Goal: Task Accomplishment & Management: Use online tool/utility

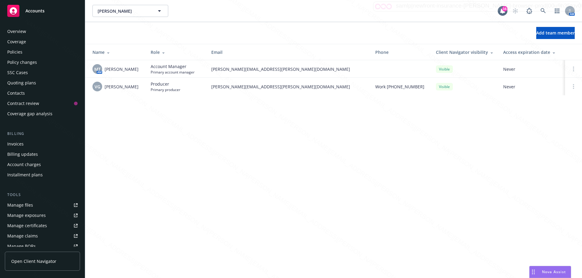
scroll to position [116, 0]
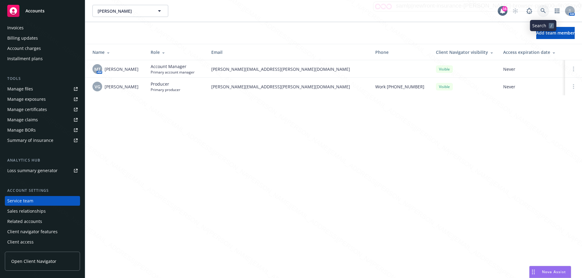
click at [546, 12] on link at bounding box center [543, 11] width 12 height 12
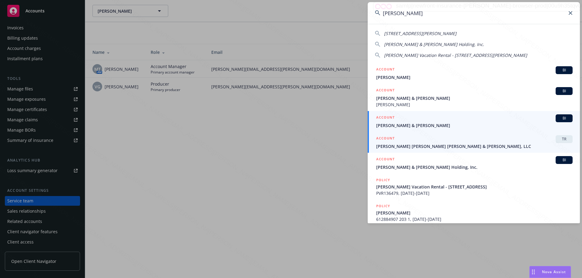
type input "[PERSON_NAME]"
click at [401, 127] on span "[PERSON_NAME] & [PERSON_NAME]" at bounding box center [474, 125] width 196 height 6
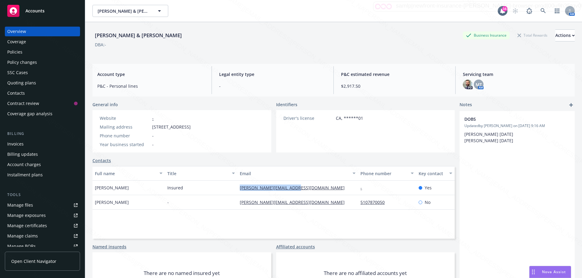
drag, startPoint x: 236, startPoint y: 186, endPoint x: 302, endPoint y: 192, distance: 66.0
click at [301, 192] on div "[PERSON_NAME] Insured [PERSON_NAME][EMAIL_ADDRESS][DOMAIN_NAME] - Yes" at bounding box center [273, 188] width 362 height 15
copy div "[PERSON_NAME][EMAIL_ADDRESS][DOMAIN_NAME]"
drag, startPoint x: 236, startPoint y: 202, endPoint x: 285, endPoint y: 202, distance: 48.8
click at [285, 202] on div "[PERSON_NAME][EMAIL_ADDRESS][DOMAIN_NAME]" at bounding box center [297, 202] width 121 height 15
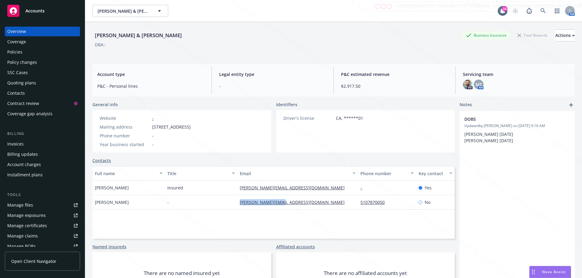
copy link "[PERSON_NAME][EMAIL_ADDRESS][DOMAIN_NAME]"
click at [541, 8] on icon at bounding box center [542, 10] width 5 height 5
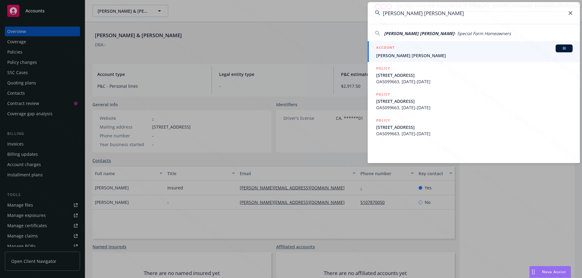
type input "[PERSON_NAME] [PERSON_NAME]"
click at [403, 56] on span "[PERSON_NAME] [PERSON_NAME]" at bounding box center [474, 55] width 196 height 6
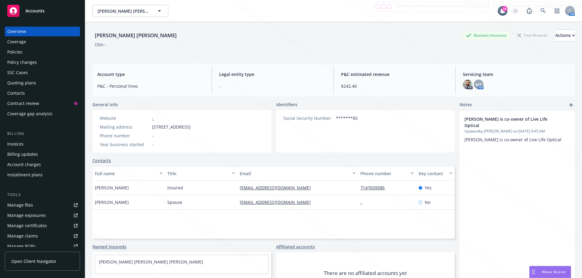
click at [18, 51] on div "Policies" at bounding box center [14, 52] width 15 height 10
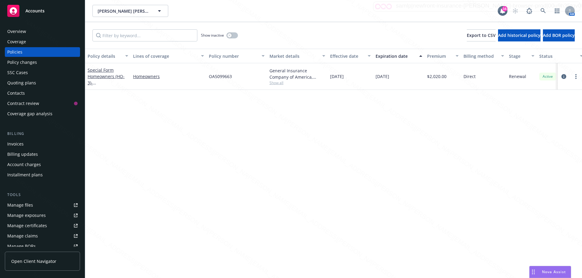
click at [24, 41] on div "Coverage" at bounding box center [16, 42] width 19 height 10
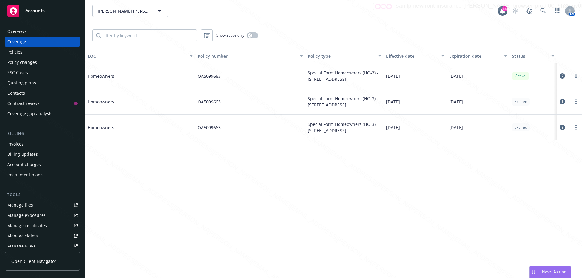
click at [30, 32] on div "Overview" at bounding box center [42, 32] width 70 height 10
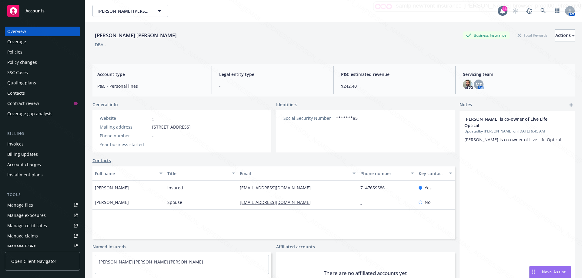
drag, startPoint x: 151, startPoint y: 130, endPoint x: 228, endPoint y: 131, distance: 77.6
click at [198, 131] on div "Website - Mailing address [STREET_ADDRESS] Phone number - Year business started…" at bounding box center [144, 131] width 105 height 42
copy span "[STREET_ADDRESS]"
drag, startPoint x: 235, startPoint y: 190, endPoint x: 301, endPoint y: 188, distance: 66.4
click at [301, 188] on div "[PERSON_NAME] Insured [EMAIL_ADDRESS][DOMAIN_NAME] 7147659586 Yes" at bounding box center [273, 188] width 362 height 15
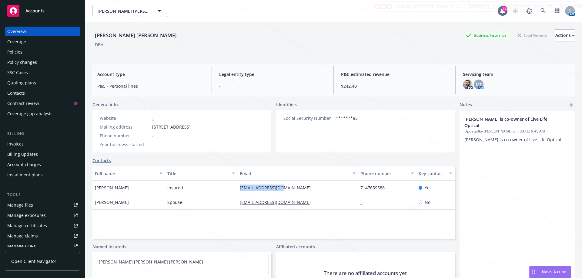
copy div "[EMAIL_ADDRESS][DOMAIN_NAME]"
drag, startPoint x: 235, startPoint y: 203, endPoint x: 322, endPoint y: 204, distance: 86.7
click at [322, 204] on div "[PERSON_NAME] Spouse [PERSON_NAME][EMAIL_ADDRESS][DOMAIN_NAME] - No" at bounding box center [273, 202] width 362 height 15
copy div "[EMAIL_ADDRESS][DOMAIN_NAME]"
click at [540, 9] on icon at bounding box center [542, 10] width 5 height 5
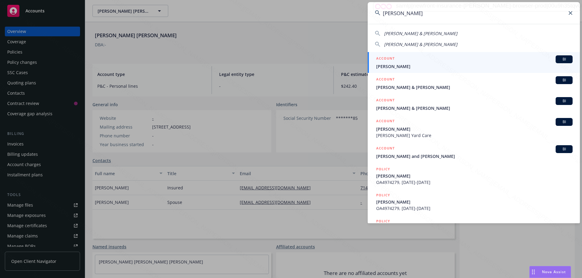
type input "[PERSON_NAME]"
click at [395, 65] on span "[PERSON_NAME]" at bounding box center [474, 66] width 196 height 6
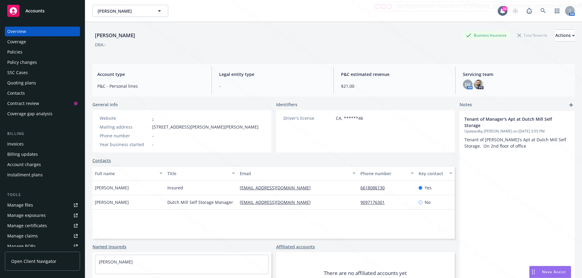
click at [19, 52] on div "Policies" at bounding box center [14, 52] width 15 height 10
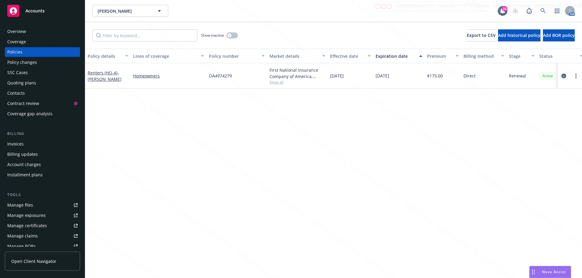
click at [277, 83] on span "Show all" at bounding box center [297, 82] width 56 height 5
drag, startPoint x: 236, startPoint y: 77, endPoint x: 202, endPoint y: 74, distance: 34.7
click at [202, 74] on div "Renters (HO-4) - [PERSON_NAME] Homeowners OA4974279 First National Insurance Co…" at bounding box center [377, 75] width 585 height 25
copy div "OA4974279"
drag, startPoint x: 345, startPoint y: 210, endPoint x: 127, endPoint y: 223, distance: 218.3
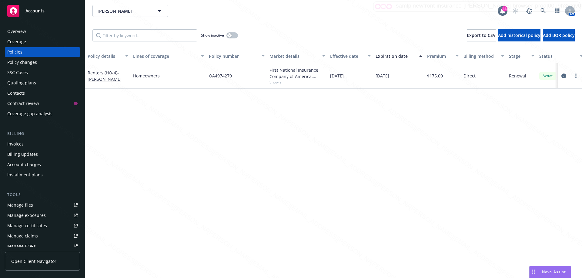
click at [337, 212] on div "Policy details Lines of coverage Policy number Market details Effective date Ex…" at bounding box center [333, 164] width 497 height 230
drag, startPoint x: 208, startPoint y: 74, endPoint x: 240, endPoint y: 78, distance: 32.4
click at [240, 78] on div "OA4974279" at bounding box center [236, 75] width 61 height 25
copy span "OA4974279"
click at [17, 33] on div "Overview" at bounding box center [16, 32] width 19 height 10
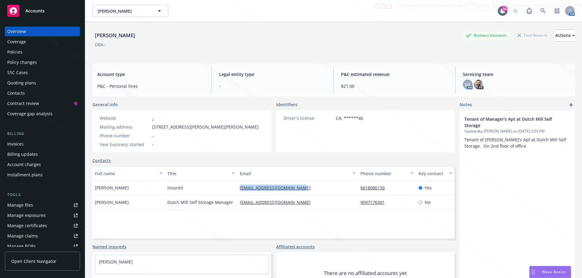
drag, startPoint x: 233, startPoint y: 189, endPoint x: 316, endPoint y: 192, distance: 82.5
click at [316, 192] on div "[PERSON_NAME] Insured [EMAIL_ADDRESS][DOMAIN_NAME] 6618086130 Yes" at bounding box center [273, 188] width 362 height 15
drag, startPoint x: 256, startPoint y: 189, endPoint x: 514, endPoint y: 209, distance: 258.7
click at [514, 209] on div "Tenant of Manager's Apt at Dutch Mill Self Storage Updated by [PERSON_NAME] on …" at bounding box center [516, 209] width 115 height 197
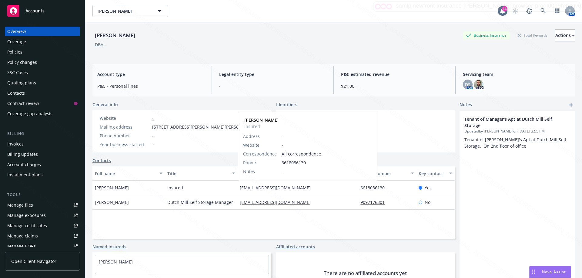
click at [515, 207] on div "Tenant of Manager's Apt at Dutch Mill Self Storage Updated by [PERSON_NAME] on …" at bounding box center [516, 209] width 115 height 197
click at [513, 185] on div "Tenant of Manager's Apt at Dutch Mill Self Storage Updated by [PERSON_NAME] on …" at bounding box center [516, 209] width 115 height 197
click at [12, 53] on div "Policies" at bounding box center [14, 52] width 15 height 10
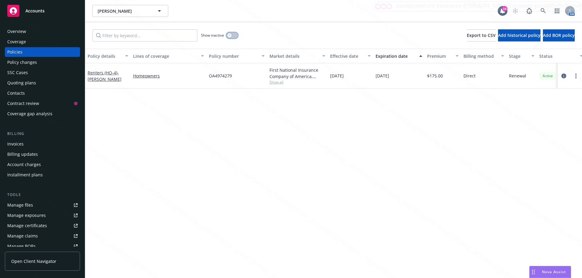
click at [235, 36] on button "button" at bounding box center [232, 35] width 12 height 6
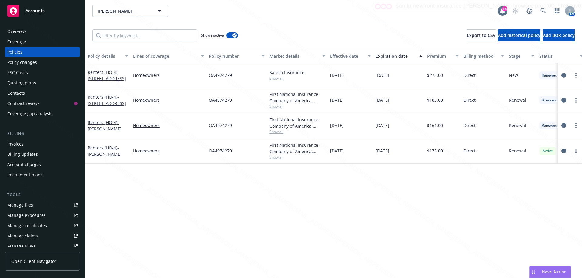
drag, startPoint x: 292, startPoint y: 241, endPoint x: 295, endPoint y: 235, distance: 6.9
click at [293, 241] on div "Policy details Lines of coverage Policy number Market details Effective date Ex…" at bounding box center [333, 164] width 497 height 230
click at [230, 35] on button "button" at bounding box center [232, 35] width 12 height 6
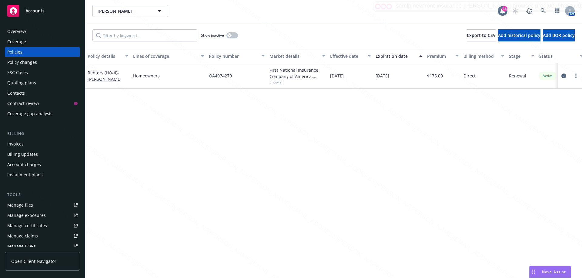
click at [22, 31] on div "Overview" at bounding box center [16, 32] width 19 height 10
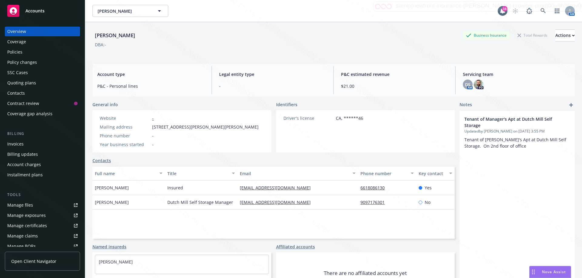
drag, startPoint x: 244, startPoint y: 128, endPoint x: 150, endPoint y: 128, distance: 94.5
click at [150, 128] on div "Website - Mailing address [STREET_ADDRESS][PERSON_NAME][PHONE_NUMBER] Phone num…" at bounding box center [178, 131] width 173 height 42
click at [102, 159] on link "Contacts" at bounding box center [101, 161] width 18 height 6
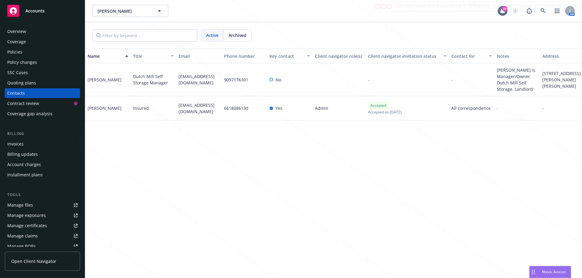
click at [12, 31] on div "Overview" at bounding box center [16, 32] width 19 height 10
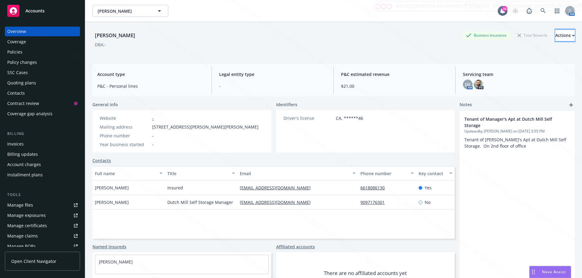
click at [555, 34] on div "Actions" at bounding box center [564, 36] width 19 height 12
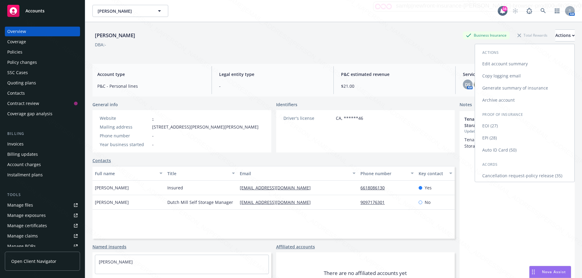
click at [495, 65] on link "Edit account summary" at bounding box center [524, 64] width 99 height 12
select select "US"
select select "DRIVERS_LICENSE"
select select "CA"
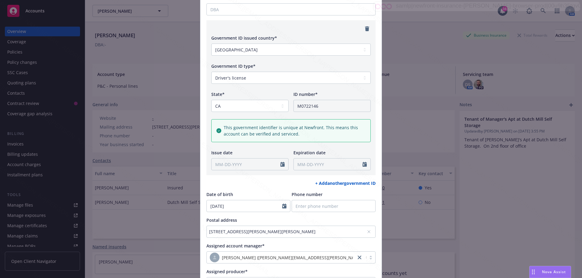
scroll to position [152, 0]
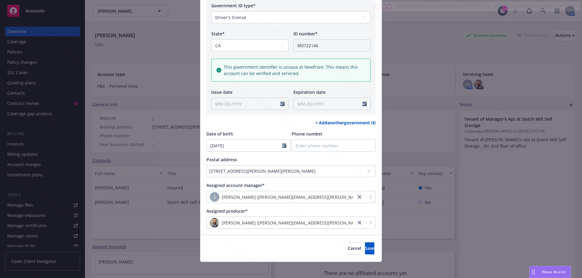
click at [345, 209] on div "Assigned producer*" at bounding box center [290, 211] width 169 height 6
click at [294, 149] on input "Phone number" at bounding box center [334, 146] width 84 height 12
type input "[PHONE_NUMBER]"
click at [255, 135] on div "Date of birth" at bounding box center [248, 134] width 84 height 6
click at [367, 171] on icon at bounding box center [369, 172] width 4 height 4
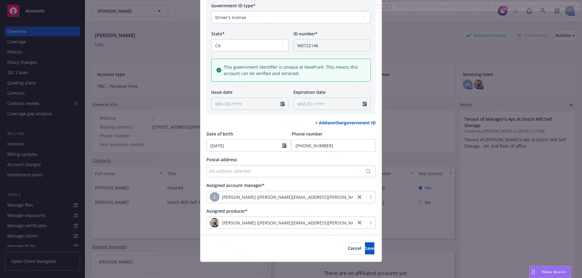
click at [220, 173] on div "No address selected" at bounding box center [288, 171] width 158 height 6
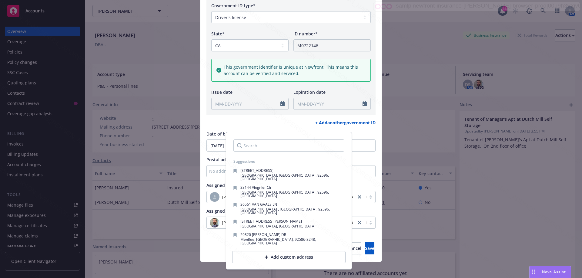
click at [256, 146] on input "Search" at bounding box center [288, 146] width 111 height 12
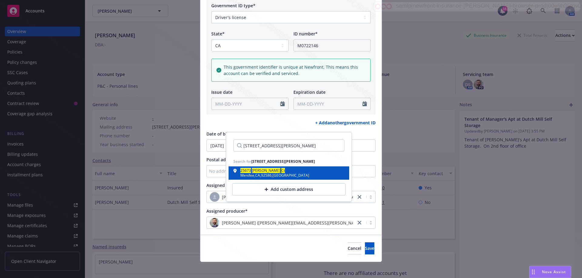
type input "[STREET_ADDRESS][PERSON_NAME]"
click at [259, 170] on mark "[PERSON_NAME]" at bounding box center [266, 170] width 28 height 5
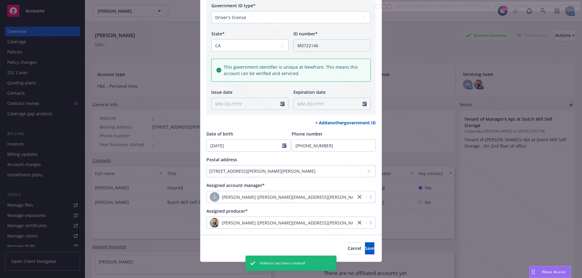
click at [325, 170] on div "[STREET_ADDRESS][PERSON_NAME][PERSON_NAME]" at bounding box center [288, 171] width 158 height 6
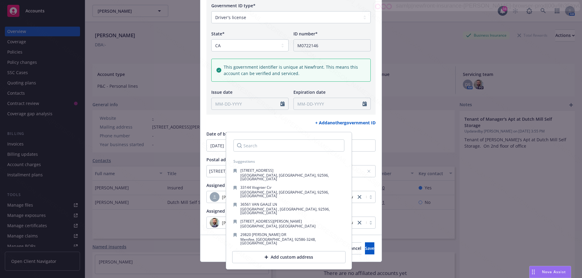
click at [270, 252] on div "Add custom address" at bounding box center [288, 258] width 113 height 12
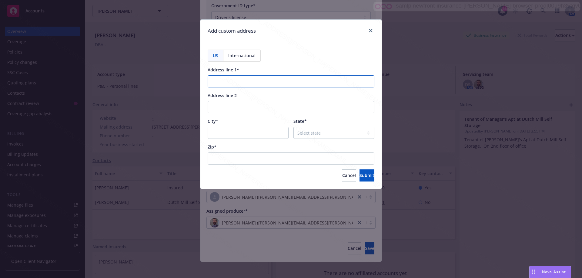
click at [221, 78] on input "Address line 1*" at bounding box center [291, 81] width 167 height 12
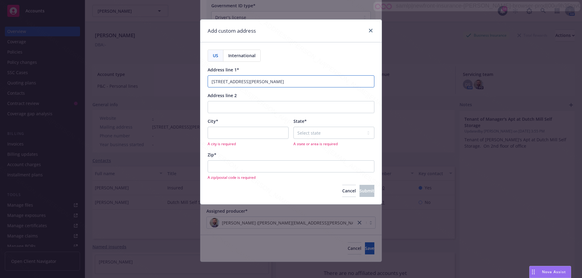
type input "[STREET_ADDRESS][PERSON_NAME]"
click at [244, 130] on input "City*" at bounding box center [248, 133] width 81 height 12
type input "Manafee"
select select "CA"
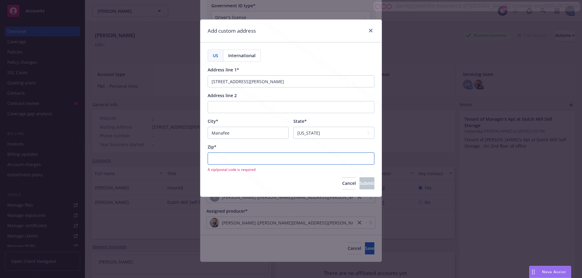
drag, startPoint x: 247, startPoint y: 154, endPoint x: 274, endPoint y: 165, distance: 28.9
click at [248, 155] on input "Zip*" at bounding box center [291, 159] width 167 height 12
type input "8"
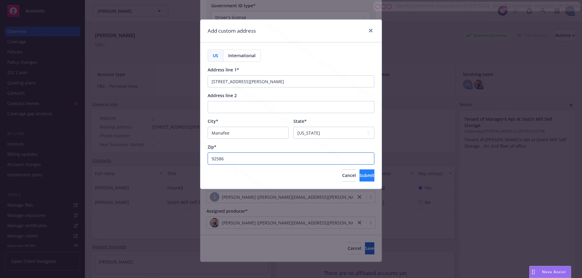
type input "92586"
click at [366, 172] on button "Submit" at bounding box center [366, 176] width 15 height 12
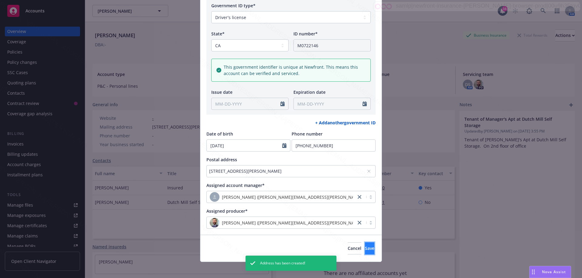
click at [365, 246] on span "Save" at bounding box center [369, 249] width 9 height 6
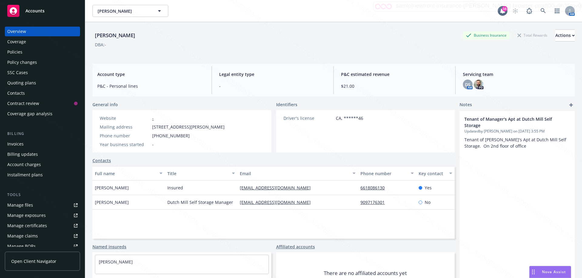
click at [569, 105] on icon "add" at bounding box center [571, 105] width 4 height 4
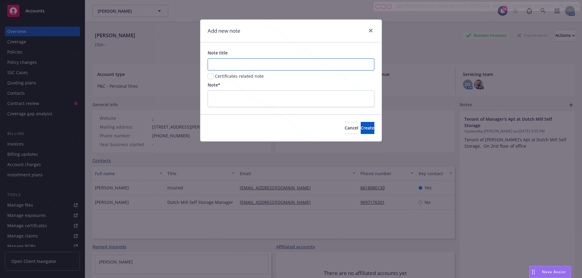
click at [226, 60] on input "Note title" at bounding box center [291, 64] width 167 height 12
type input "Delete"
click at [220, 97] on textarea at bounding box center [291, 99] width 167 height 17
type textarea "C"
type textarea "x"
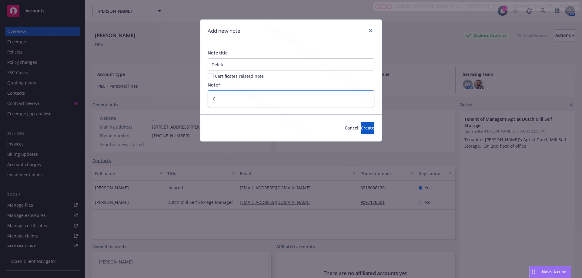
type textarea "Cu"
type textarea "x"
type textarea "Cut"
type textarea "x"
type textarea "Cutc"
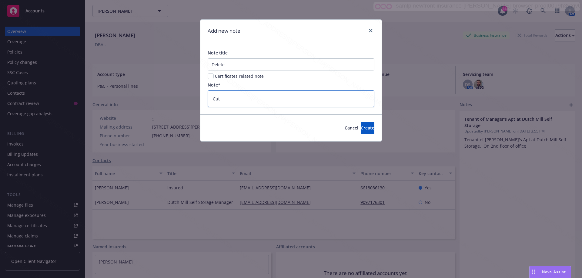
type textarea "x"
type textarea "Cutch"
type textarea "x"
type textarea "Cutch"
type textarea "x"
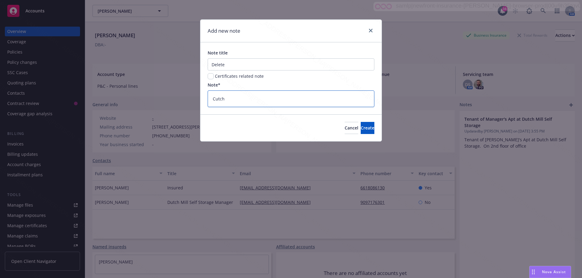
type textarea "Cutch"
type textarea "x"
type textarea "Cutc"
type textarea "x"
type textarea "Cut"
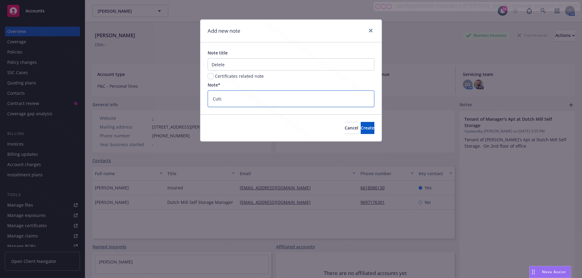
type textarea "x"
type textarea "Cu"
type textarea "x"
type textarea "C"
type textarea "x"
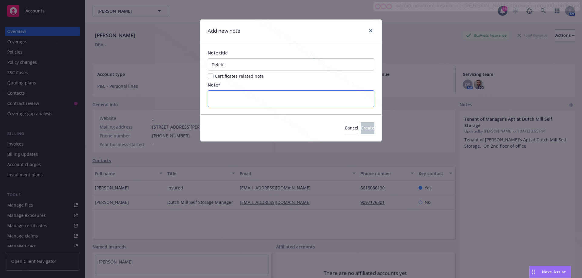
type textarea "D"
type textarea "x"
type textarea "Do"
type textarea "x"
type textarea "Do"
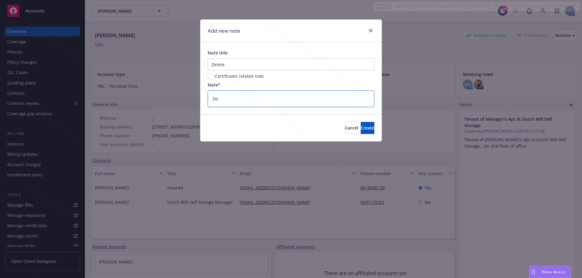
type textarea "x"
type textarea "Do n"
type textarea "x"
type textarea "Do no"
type textarea "x"
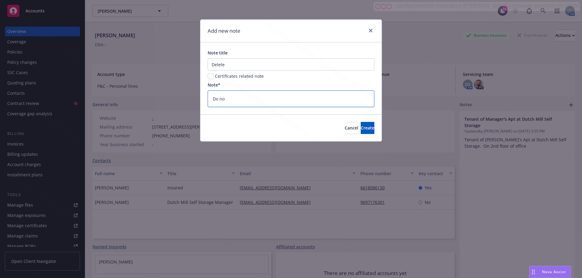
type textarea "Do not"
type textarea "x"
type textarea "Do not"
type textarea "x"
type textarea "Do not u"
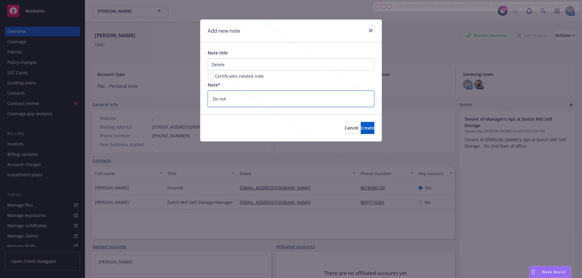
type textarea "x"
type textarea "Do not us"
type textarea "x"
type textarea "Do not use"
type textarea "x"
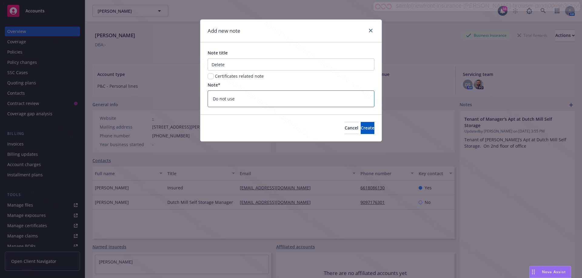
type textarea "Do not use"
type textarea "x"
type textarea "Do not use D"
type textarea "x"
type textarea "Do not use Du"
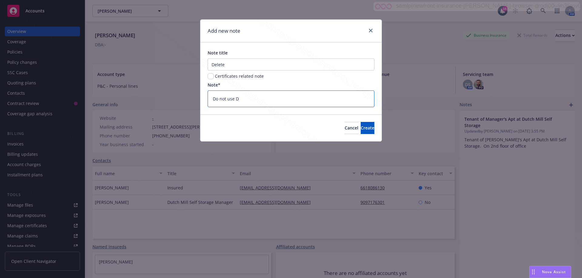
type textarea "x"
type textarea "Do not use Dut"
type textarea "x"
type textarea "Do not use Dutc"
type textarea "x"
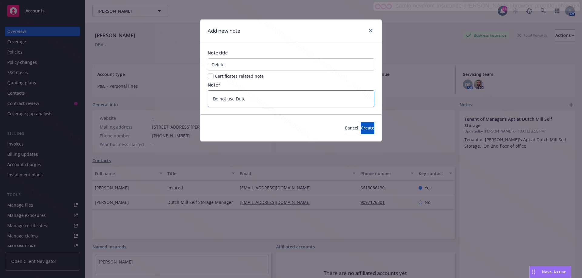
type textarea "Do not use Dutch"
type textarea "x"
type textarea "Do not use Dutch"
type textarea "x"
type textarea "Do not use Dutch M"
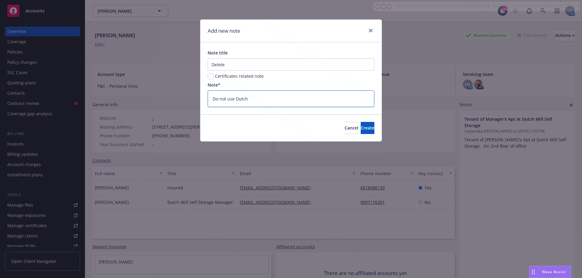
type textarea "x"
type textarea "Do not use Dutch Mi"
type textarea "x"
type textarea "Do not use Dutch Mil"
type textarea "x"
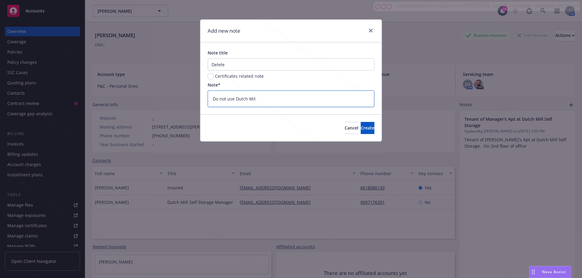
type textarea "Do not use Dutch Mill"
type textarea "x"
type textarea "Do not use Dutch Mill"
type textarea "x"
type textarea "Do not use Dutch Mill S"
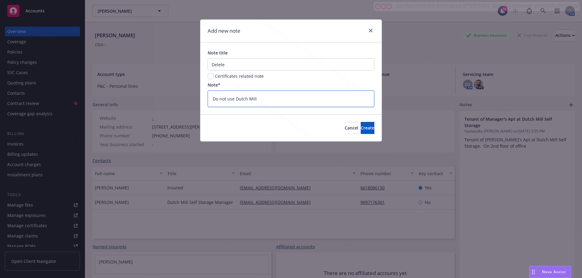
type textarea "x"
type textarea "Do not use Dutch Mill St"
type textarea "x"
type textarea "Do not use Dutch Mill Sto"
type textarea "x"
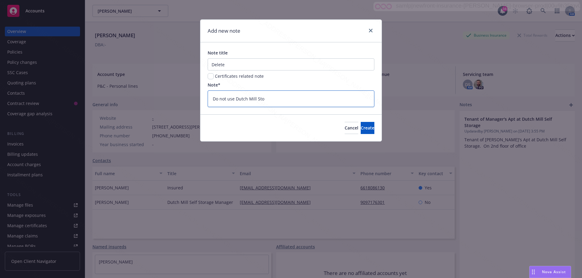
type textarea "Do not use Dutch Mill Stor"
type textarea "x"
type textarea "Do not use Dutch Mill Stora"
type textarea "x"
type textarea "Do not use Dutch Mill Storag"
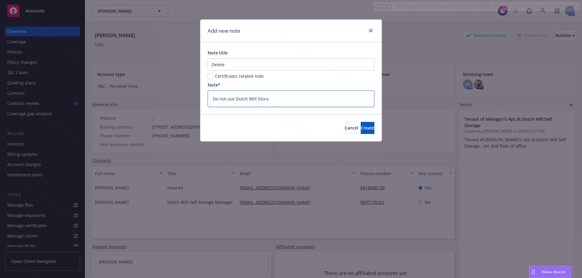
type textarea "x"
type textarea "Do not use Dutch Mill Storage"
type textarea "x"
type textarea "Do not use Dutch Mill Storage"
type textarea "x"
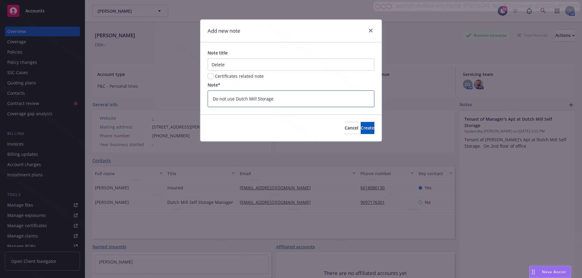
type textarea "Do not use Dutch Mill Storage c"
type textarea "x"
type textarea "Do not use Dutch Mill Storage co"
type textarea "x"
type textarea "Do not use Dutch Mill Storage con"
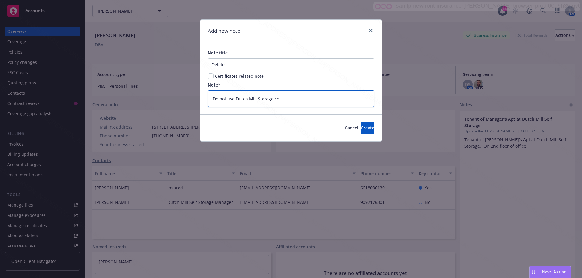
type textarea "x"
type textarea "Do not use Dutch Mill Storage cont"
type textarea "x"
type textarea "Do not use Dutch Mill Storage conta"
type textarea "x"
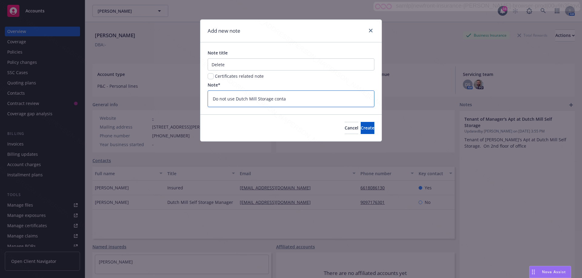
type textarea "Do not use Dutch Mill Storage contac"
type textarea "x"
type textarea "Do not use Dutch Mill Storage contact"
type textarea "x"
type textarea "Do not use Dutch Mill Storage contacts"
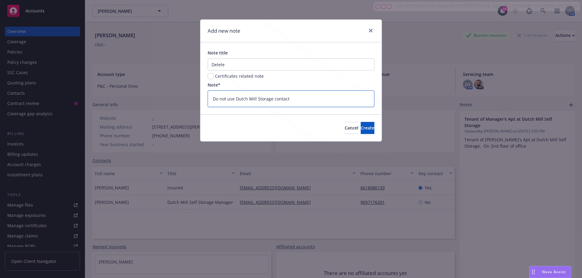
type textarea "x"
type textarea "Do not use Dutch Mill Storage contacts"
type textarea "x"
type textarea "Do not use Dutch Mill Storage contacts o"
type textarea "x"
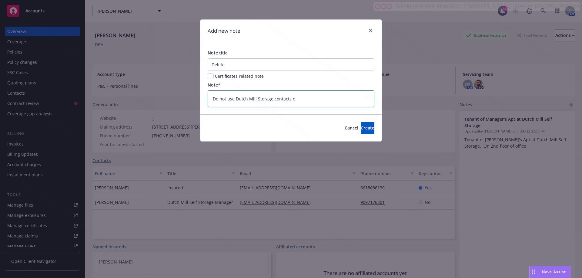
type textarea "Do not use Dutch Mill Storage contacts or"
type textarea "x"
type textarea "Do not use Dutch Mill Storage contacts or"
type textarea "x"
type textarea "Do not use Dutch Mill Storage contacts or"
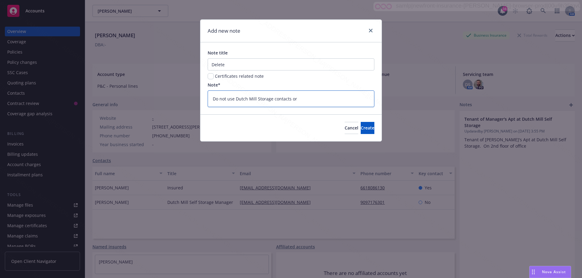
type textarea "x"
type textarea "Do not use Dutch Mill Storage contacts o"
type textarea "x"
type textarea "Do not use Dutch Mill Storage contacts"
type textarea "x"
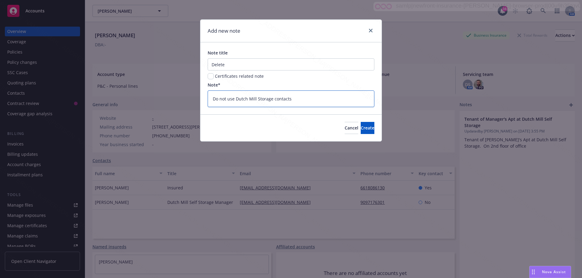
type textarea "Do not use Dutch Mill Storage contacts"
type textarea "x"
type textarea "Do not use Dutch Mill Storage contact"
type textarea "x"
type textarea "Do not use Dutch Mill Storage contact"
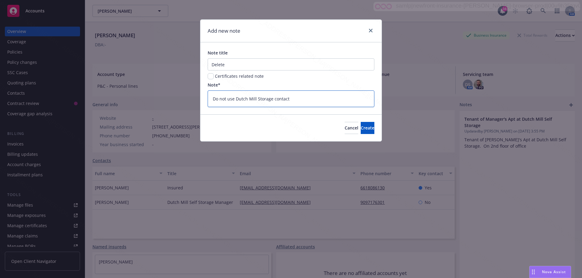
type textarea "x"
type textarea "Do not use Dutch Mill Storage contact i"
type textarea "x"
type textarea "Do not use Dutch Mill Storage contact in"
type textarea "x"
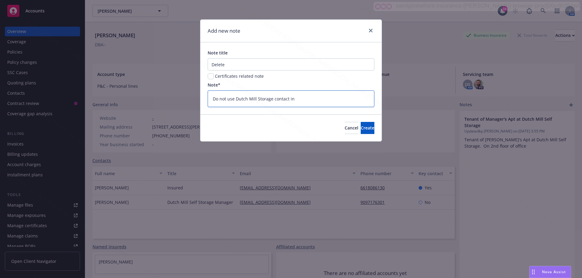
type textarea "Do not use Dutch Mill Storage contact inf"
type textarea "x"
type textarea "Do not use Dutch Mill Storage contact info"
type textarea "x"
type textarea "Do not use Dutch Mill Storage contact infor"
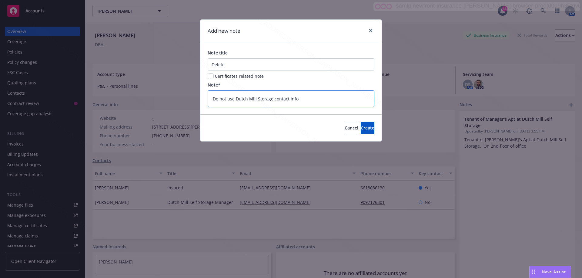
type textarea "x"
type textarea "Do not use Dutch Mill Storage contact inform"
type textarea "x"
type textarea "Do not use Dutch Mill Storage contact informa"
type textarea "x"
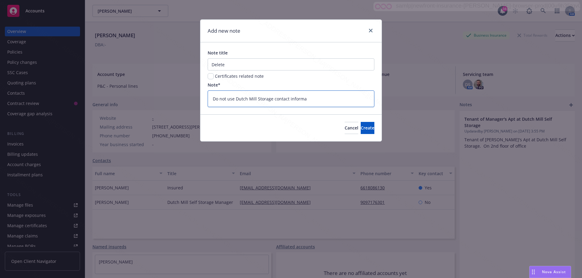
type textarea "Do not use Dutch Mill Storage contact informat"
type textarea "x"
type textarea "Do not use Dutch Mill Storage contact informati"
type textarea "x"
type textarea "Do not use Dutch Mill Storage contact informatio"
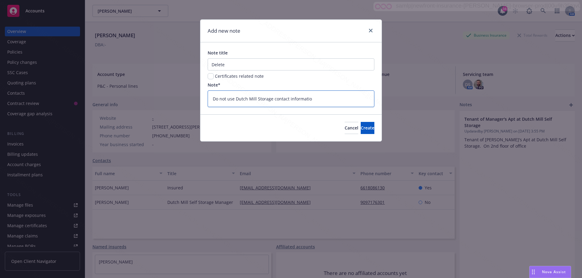
type textarea "x"
type textarea "Do not use Dutch Mill Storage contact information"
type textarea "x"
type textarea "Do not use Dutch Mill Storage contact information."
type textarea "x"
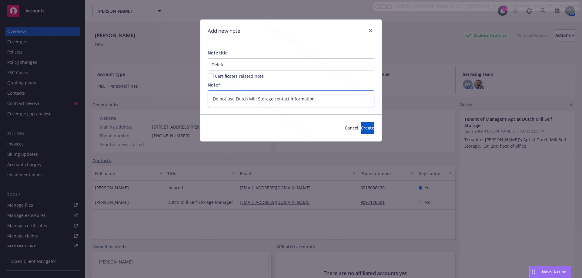
type textarea "Do not use Dutch Mill Storage contact information."
type textarea "x"
type textarea "Do not use Dutch Mill Storage contact information."
type textarea "x"
type textarea "Do not use Dutch Mill Storage contact information. I"
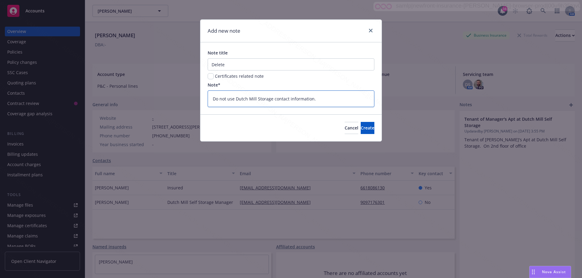
type textarea "x"
type textarea "Do not use Dutch Mill Storage contact information. I"
type textarea "x"
type textarea "Do not use Dutch Mill Storage contact information. I c"
type textarea "x"
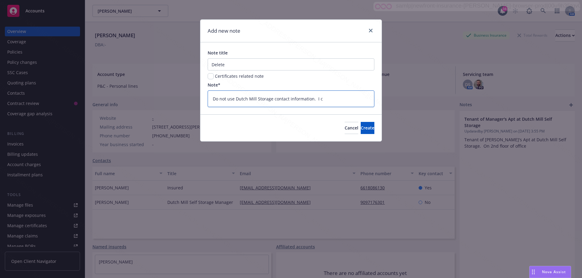
type textarea "Do not use Dutch Mill Storage contact information. I co"
type textarea "x"
type textarea "Do not use Dutch Mill Storage contact information. I cou"
type textarea "x"
type textarea "Do not use Dutch Mill Storage contact information. I coul"
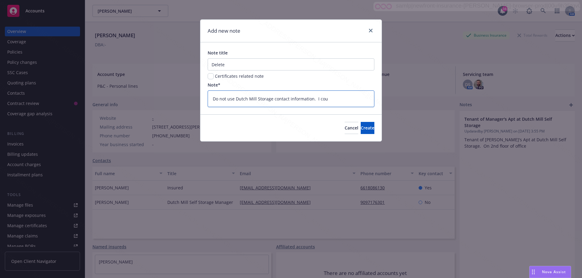
type textarea "x"
type textarea "Do not use Dutch Mill Storage contact information. I could"
type textarea "x"
type textarea "Do not use Dutch Mill Storage contact information. I could"
type textarea "x"
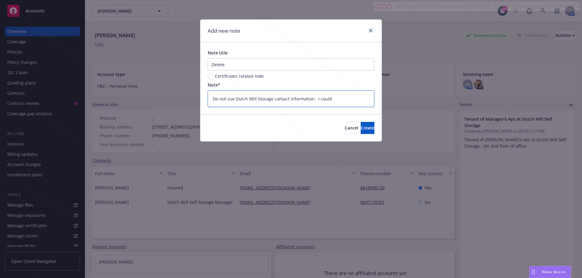
type textarea "Do not use Dutch Mill Storage contact information. I could n"
type textarea "x"
type textarea "Do not use Dutch Mill Storage contact information. I could no"
type textarea "x"
type textarea "Do not use Dutch Mill Storage contact information. I could not"
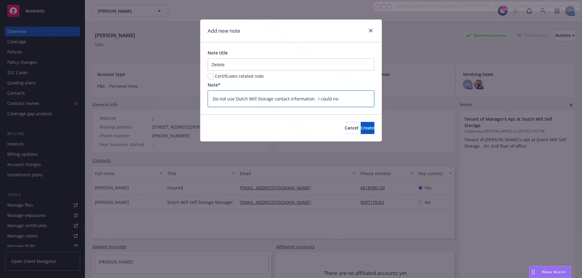
type textarea "x"
type textarea "Do not use Dutch Mill Storage contact information. I could not"
type textarea "x"
type textarea "Do not use Dutch Mill Storage contact information. I could not d"
type textarea "x"
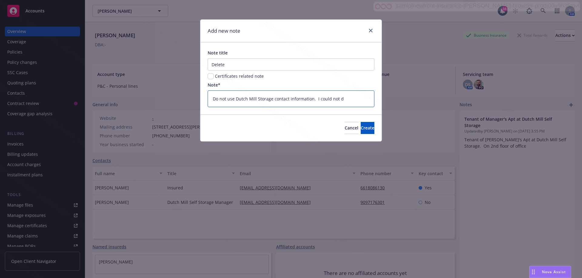
type textarea "Do not use Dutch Mill Storage contact information. I could not de"
type textarea "x"
type textarea "Do not use Dutch Mill Storage contact information. I could not del"
type textarea "x"
type textarea "Do not use Dutch Mill Storage contact information. I could not dele"
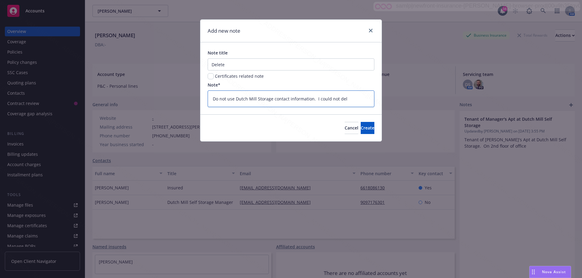
type textarea "x"
type textarea "Do not use Dutch Mill Storage contact information. I could not delet"
type textarea "x"
type textarea "Do not use Dutch Mill Storage contact information. I could not delete"
type textarea "x"
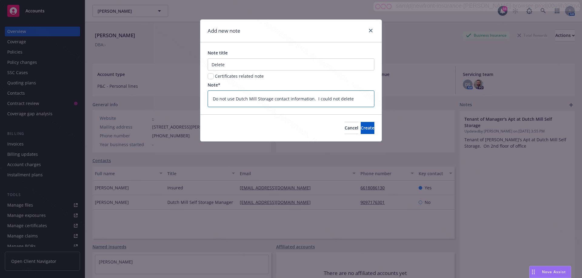
type textarea "Do not use Dutch Mill Storage contact information. I could not delete"
type textarea "x"
type textarea "Do not use Dutch Mill Storage contact information. I could not delete f"
type textarea "x"
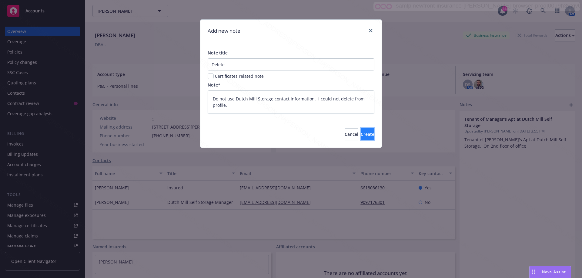
click at [361, 133] on span "Create" at bounding box center [368, 135] width 14 height 6
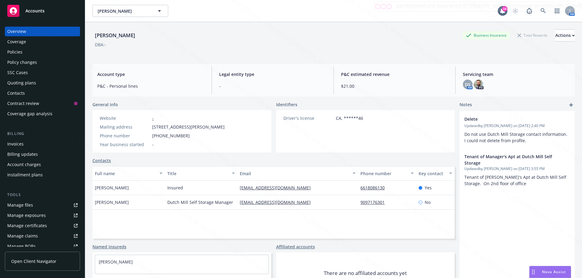
click at [447, 89] on div "[PERSON_NAME] Business Insurance Total Rewards Actions DBA: - Account type P&C …" at bounding box center [333, 157] width 482 height 271
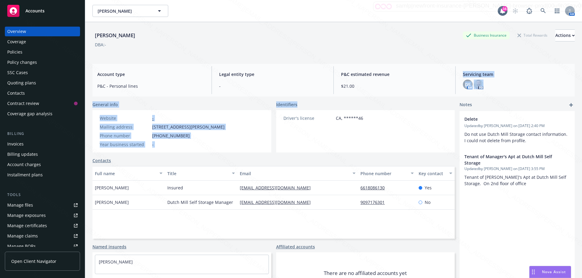
click at [210, 152] on div "Website - Mailing address [STREET_ADDRESS][PERSON_NAME] Phone number [PHONE_NUM…" at bounding box center [161, 131] width 139 height 42
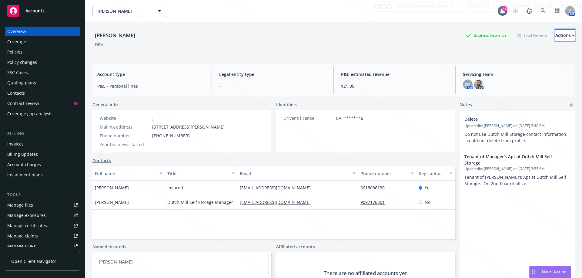
click at [555, 35] on div "Actions" at bounding box center [564, 36] width 19 height 12
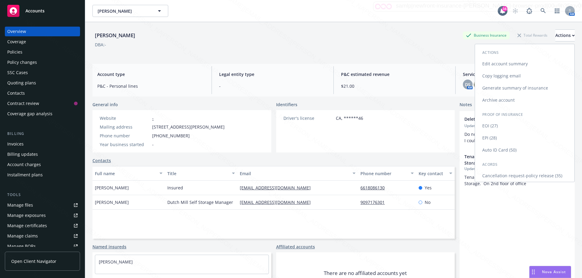
click at [505, 64] on link "Edit account summary" at bounding box center [524, 64] width 99 height 12
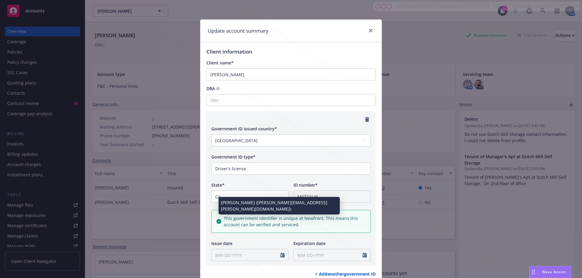
scroll to position [155, 0]
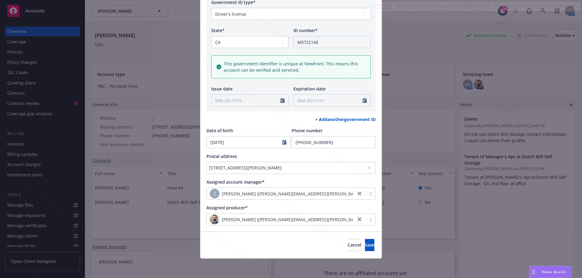
click at [344, 168] on div "[STREET_ADDRESS][PERSON_NAME]" at bounding box center [288, 168] width 158 height 6
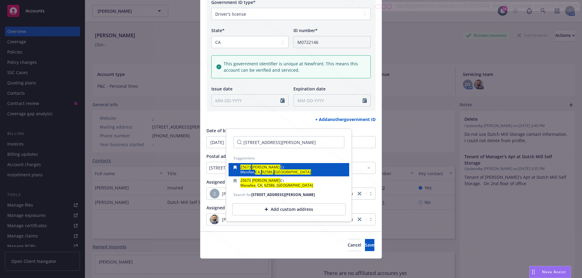
click at [271, 169] on div "[STREET_ADDRESS][PERSON_NAME]" at bounding box center [275, 168] width 71 height 5
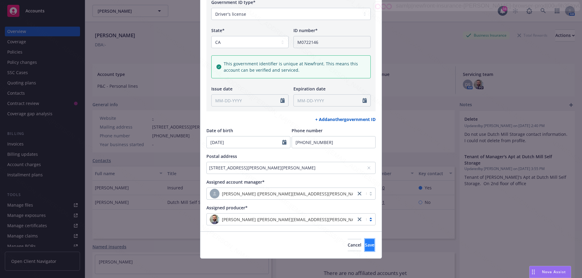
click at [365, 243] on span "Save" at bounding box center [369, 245] width 9 height 6
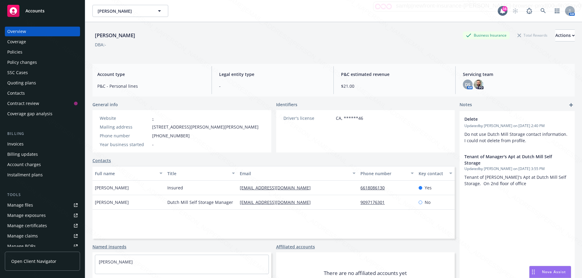
click at [23, 53] on div "Policies" at bounding box center [42, 52] width 70 height 10
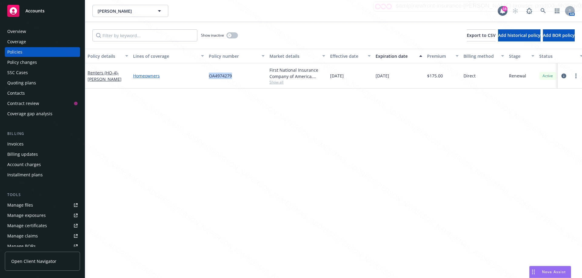
drag, startPoint x: 227, startPoint y: 77, endPoint x: 194, endPoint y: 75, distance: 33.1
click at [194, 75] on div "Renters (HO-4) - [PERSON_NAME] Homeowners OA4974279 First National Insurance Co…" at bounding box center [377, 75] width 585 height 25
copy div "OA4974279"
click at [21, 62] on div "Policy changes" at bounding box center [22, 63] width 30 height 10
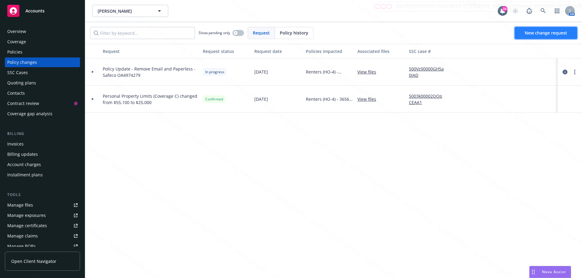
click at [547, 33] on span "New change request" at bounding box center [546, 33] width 42 height 6
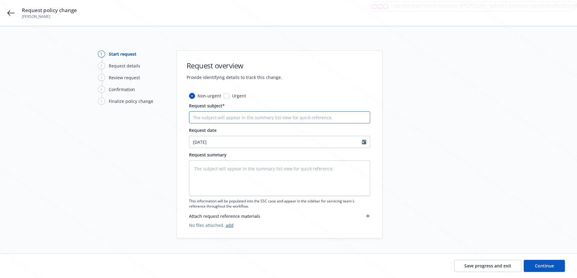
drag, startPoint x: 257, startPoint y: 118, endPoint x: 263, endPoint y: 110, distance: 10.3
click at [257, 118] on input "Request subject*" at bounding box center [279, 118] width 181 height 12
paste input "OA4974279"
click at [262, 168] on textarea at bounding box center [279, 179] width 181 height 36
click at [554, 265] on button "Continue" at bounding box center [544, 266] width 41 height 12
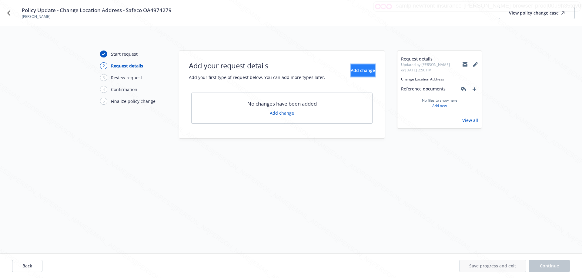
click at [351, 71] on span "Add change" at bounding box center [363, 71] width 24 height 6
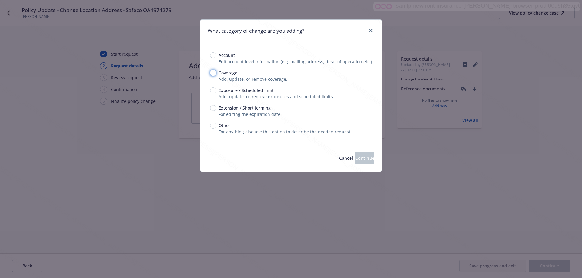
click at [215, 73] on input "Coverage" at bounding box center [213, 73] width 6 height 6
click at [356, 162] on button "Continue" at bounding box center [364, 158] width 19 height 12
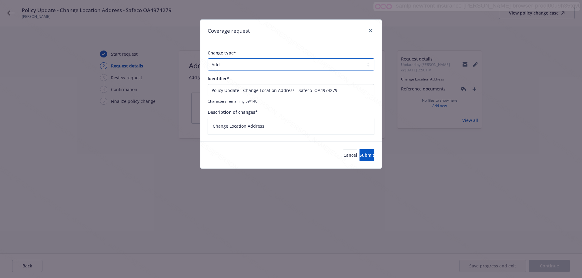
click at [220, 67] on select "Add Audit Change Remove" at bounding box center [291, 64] width 167 height 12
click at [208, 58] on select "Add Audit Change Remove" at bounding box center [291, 64] width 167 height 12
click at [359, 155] on span "Submit" at bounding box center [366, 155] width 15 height 6
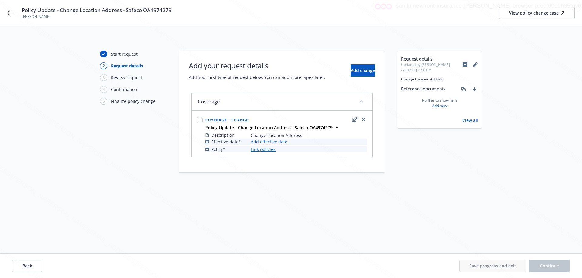
click at [276, 142] on link "Add effective date" at bounding box center [269, 142] width 37 height 6
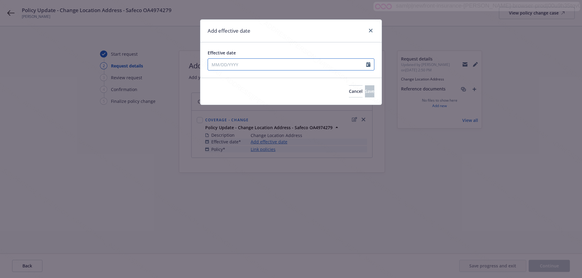
drag, startPoint x: 270, startPoint y: 68, endPoint x: 274, endPoint y: 63, distance: 6.2
click at [270, 67] on input "Effective date" at bounding box center [287, 65] width 158 height 12
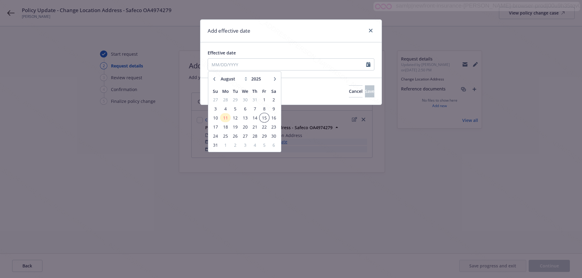
click at [264, 119] on span "15" at bounding box center [264, 118] width 8 height 8
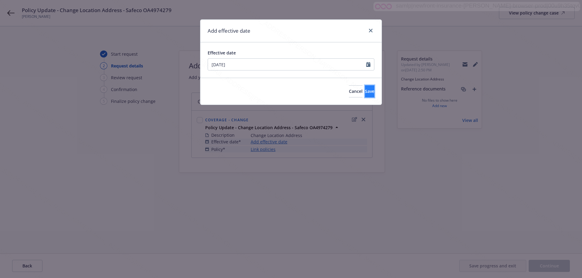
click at [365, 90] on span "Save" at bounding box center [369, 91] width 9 height 6
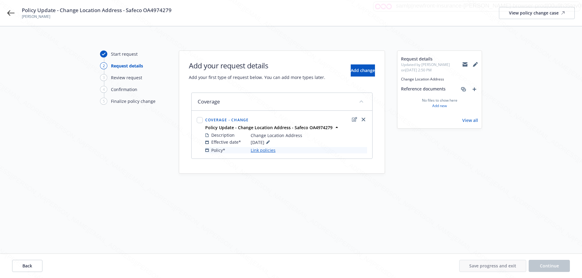
click at [259, 153] on link "Link policies" at bounding box center [263, 150] width 25 height 6
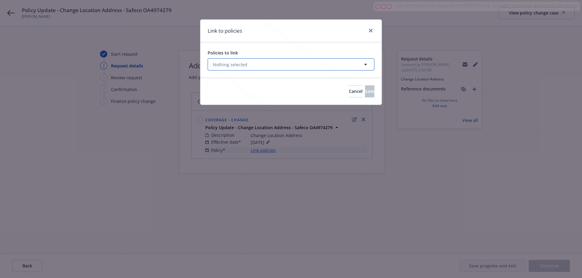
click at [228, 65] on span "Nothing selected" at bounding box center [230, 65] width 35 height 6
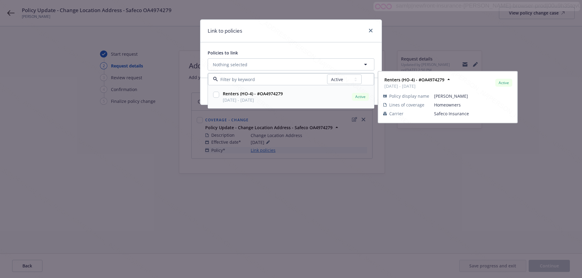
click at [234, 94] on strong "Renters (HO-4) - #OA4974279" at bounding box center [253, 94] width 60 height 6
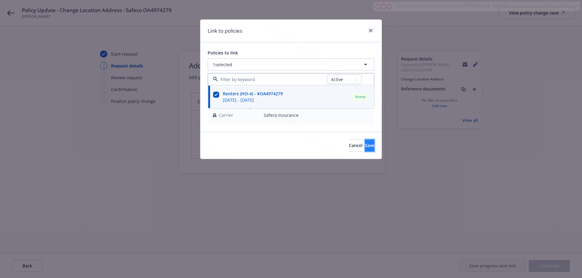
click at [365, 144] on span "Save" at bounding box center [369, 146] width 9 height 6
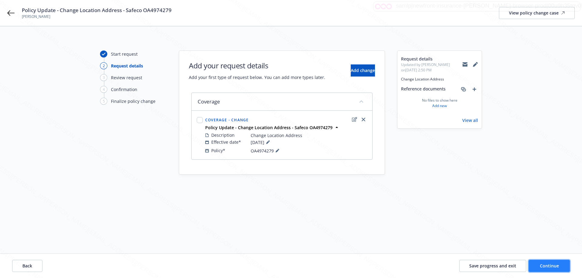
click at [552, 267] on span "Continue" at bounding box center [549, 266] width 19 height 6
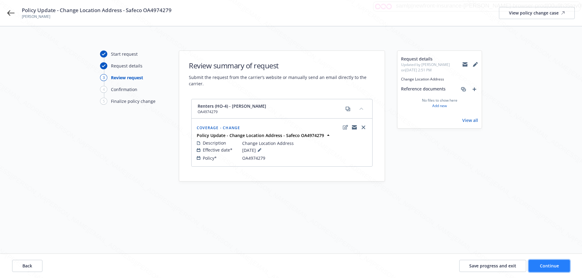
click at [549, 264] on span "Continue" at bounding box center [549, 266] width 19 height 6
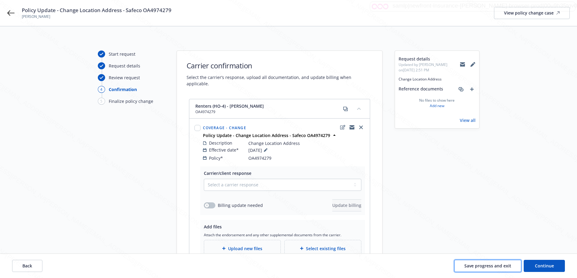
click at [488, 265] on span "Save progress and exit" at bounding box center [488, 266] width 47 height 6
